Goal: Task Accomplishment & Management: Use online tool/utility

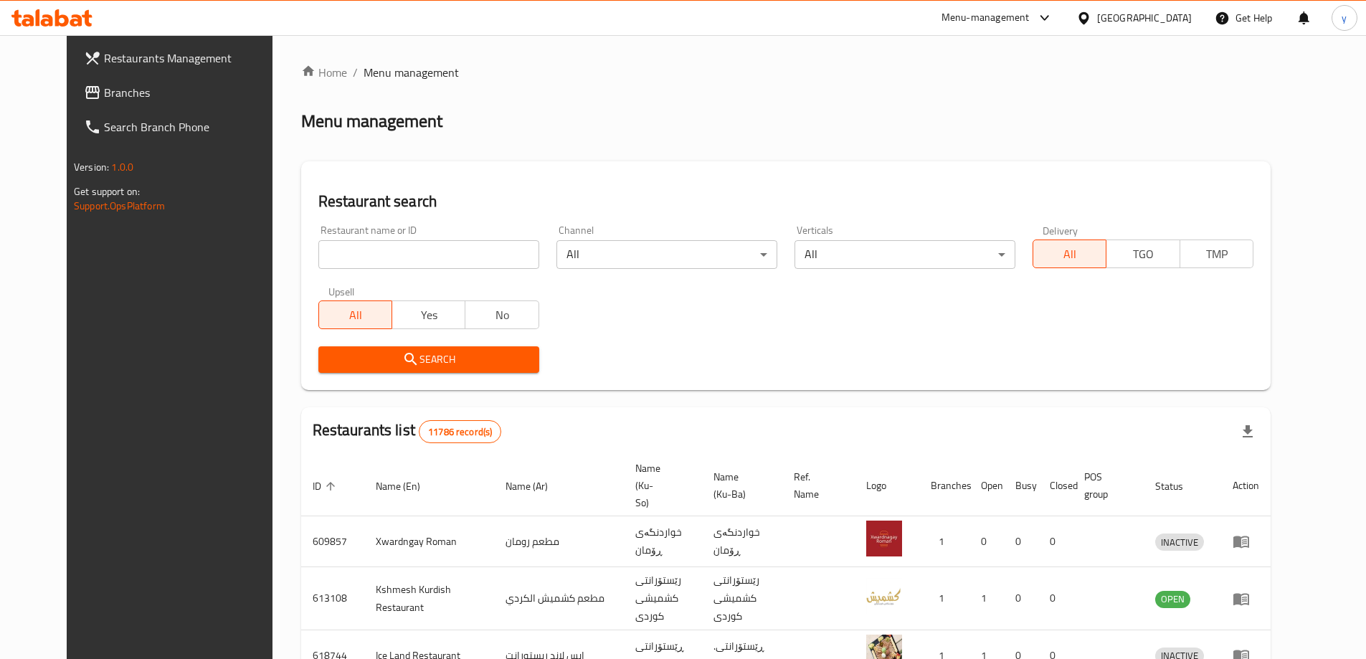
click at [168, 80] on link "Branches" at bounding box center [183, 92] width 222 height 34
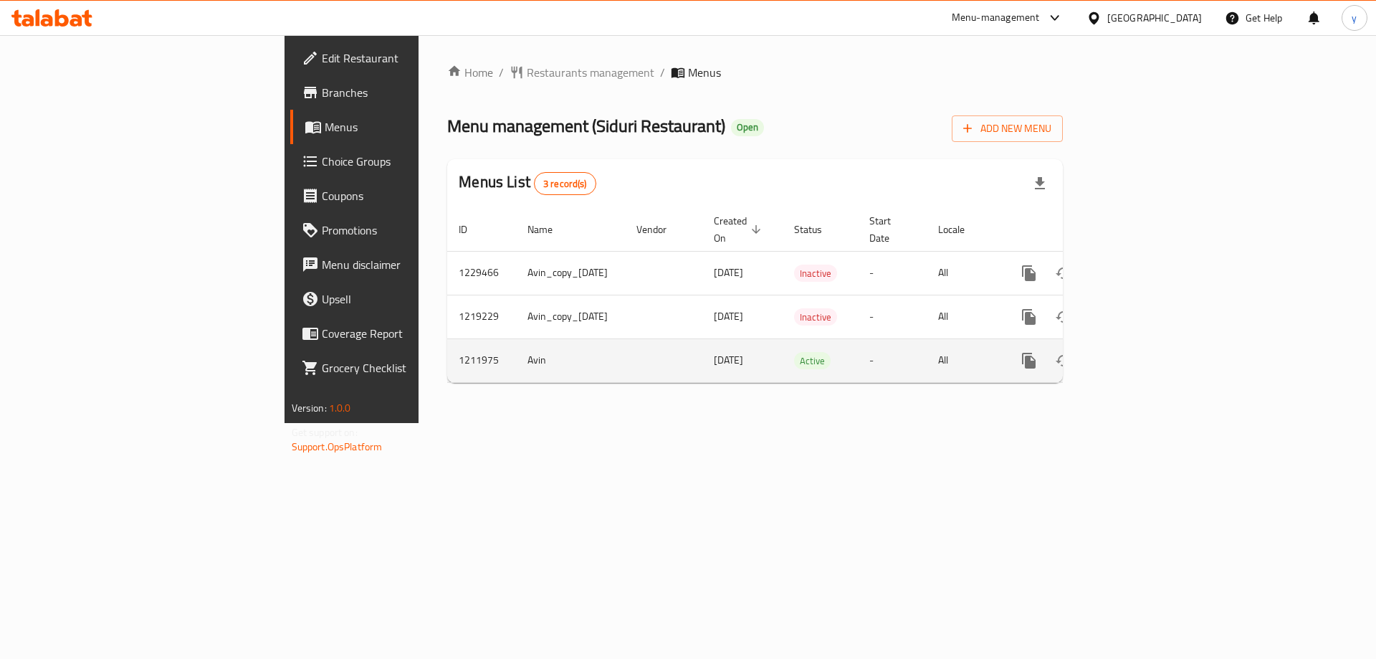
click at [1150, 343] on link "enhanced table" at bounding box center [1132, 360] width 34 height 34
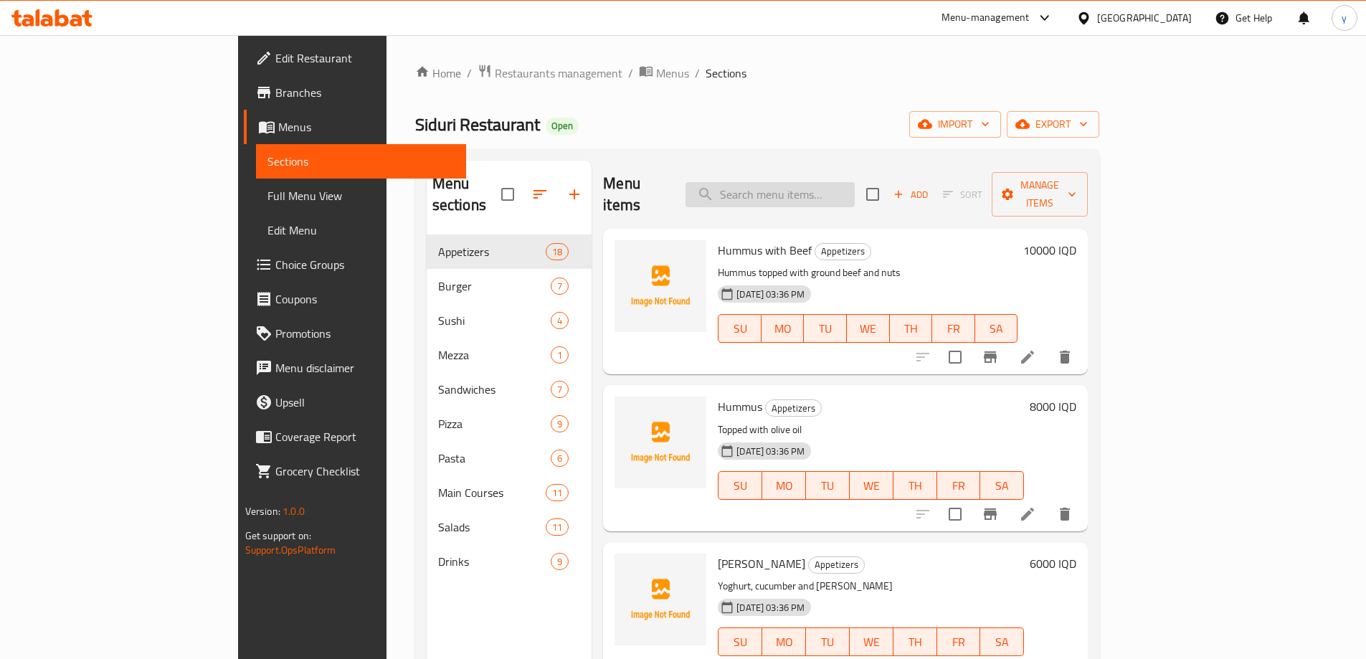
click at [855, 195] on input "search" at bounding box center [769, 194] width 169 height 25
paste input "Spicy Shrimps"
type input "Spicy Shrimps"
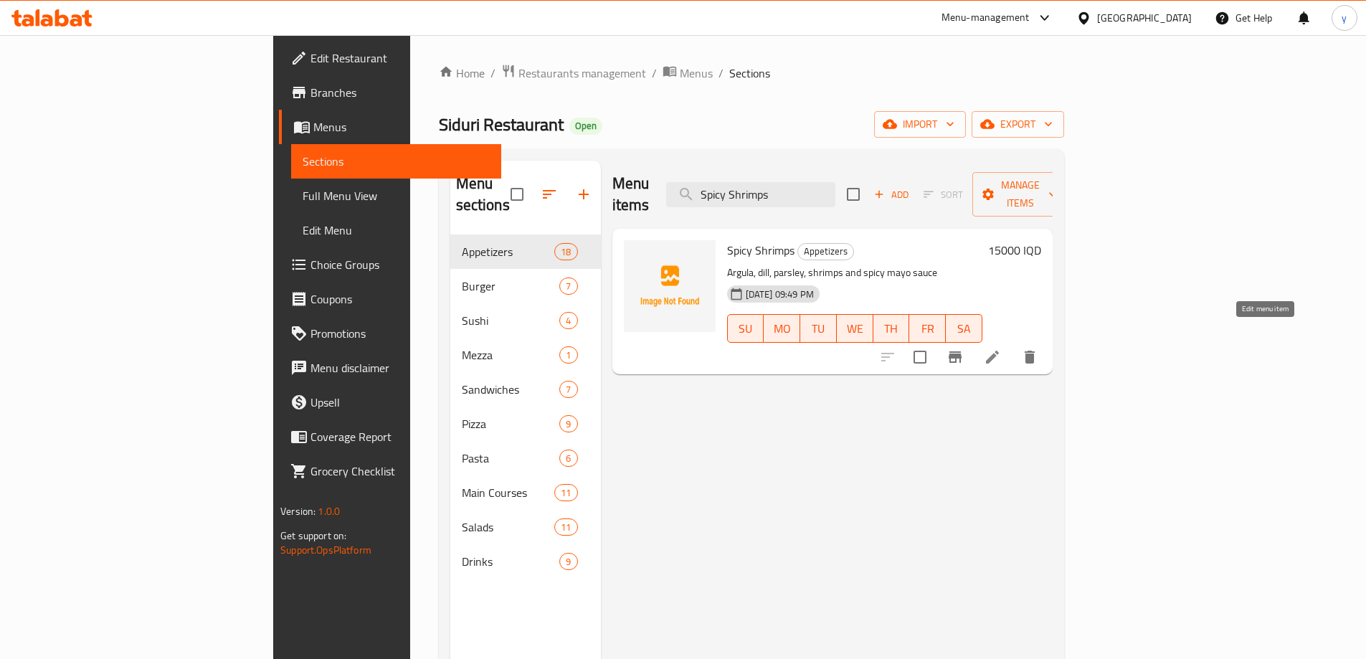
click at [1001, 348] on icon at bounding box center [992, 356] width 17 height 17
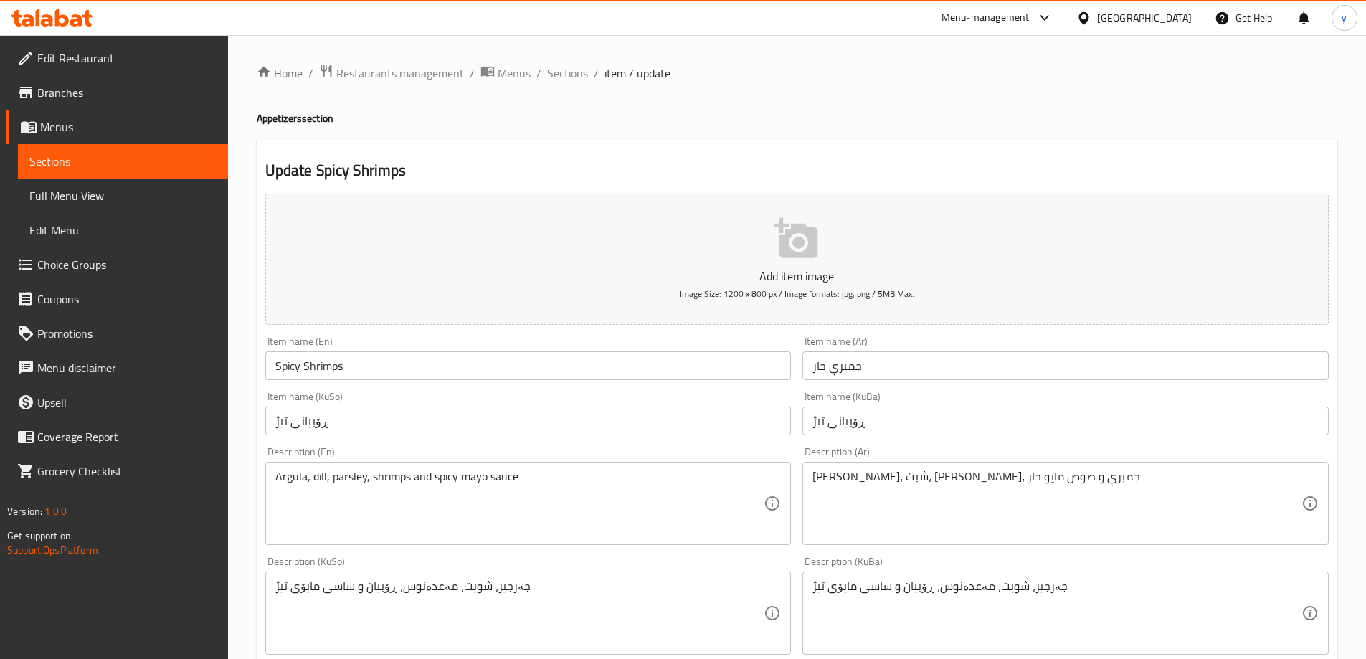
click at [574, 85] on div "Home / Restaurants management / Menus / Sections / item / update Appetizers sec…" at bounding box center [797, 606] width 1080 height 1085
click at [576, 77] on span "Sections" at bounding box center [567, 73] width 41 height 17
